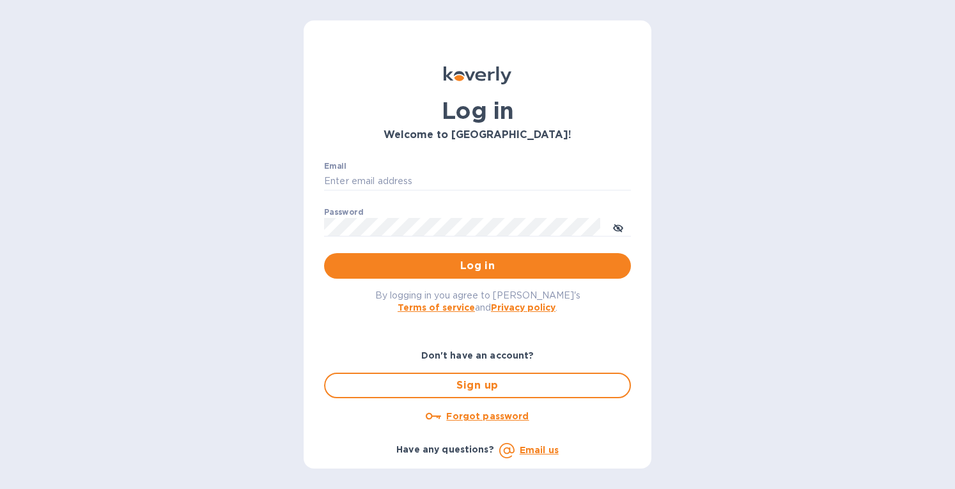
type input "[EMAIL_ADDRESS][DOMAIN_NAME]"
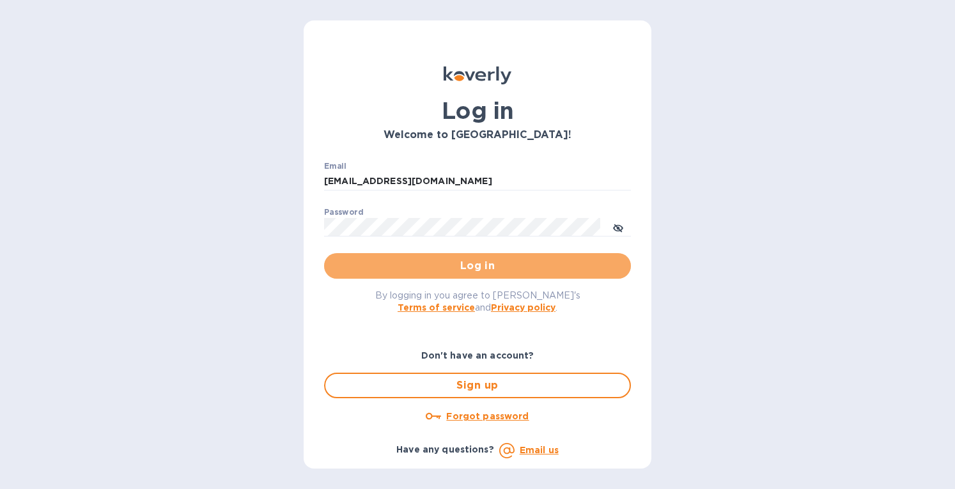
click at [447, 259] on span "Log in" at bounding box center [477, 265] width 286 height 15
